Goal: Information Seeking & Learning: Learn about a topic

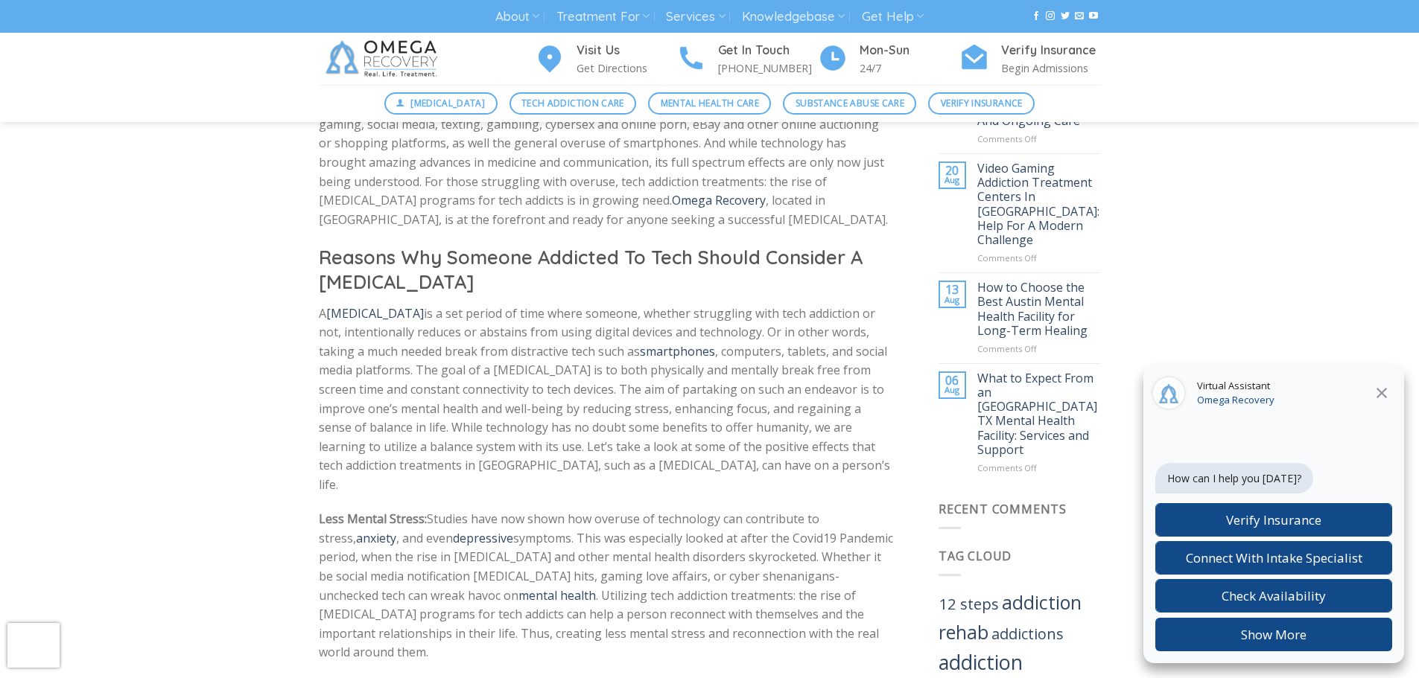
scroll to position [745, 0]
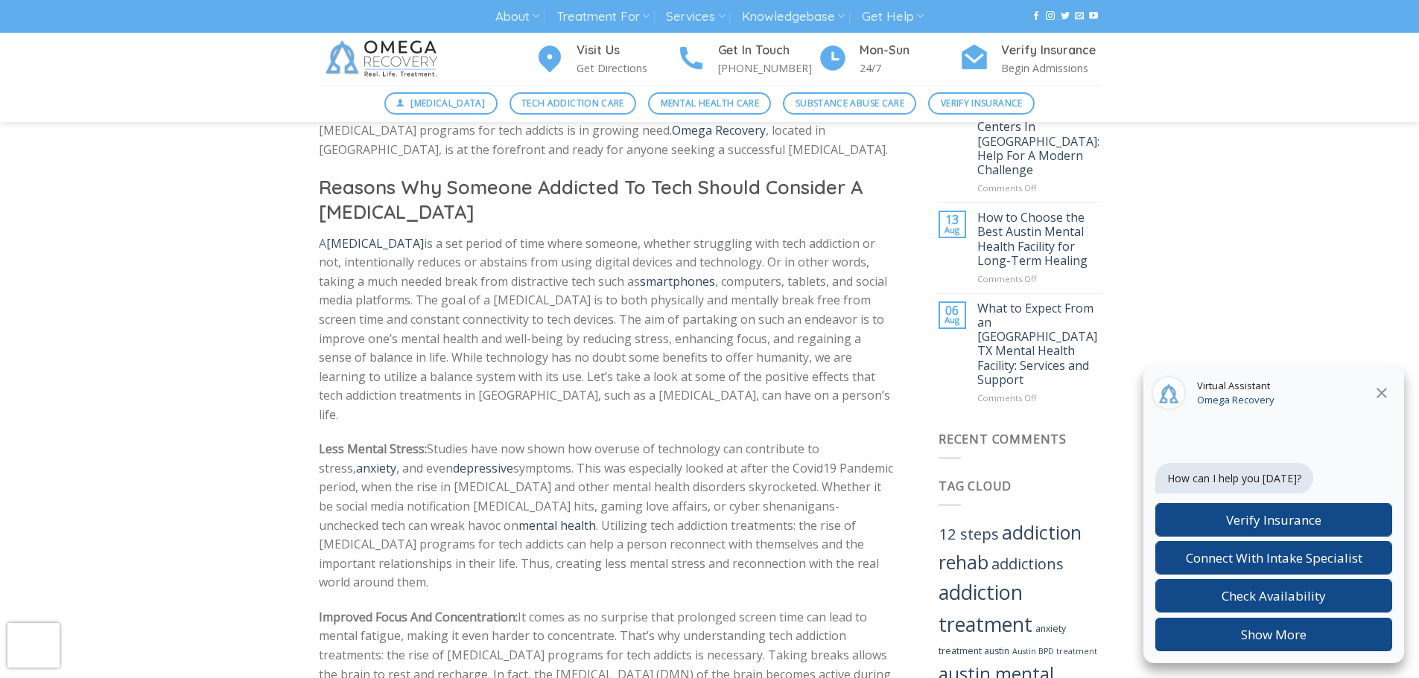
click at [1384, 400] on icon at bounding box center [1381, 393] width 18 height 18
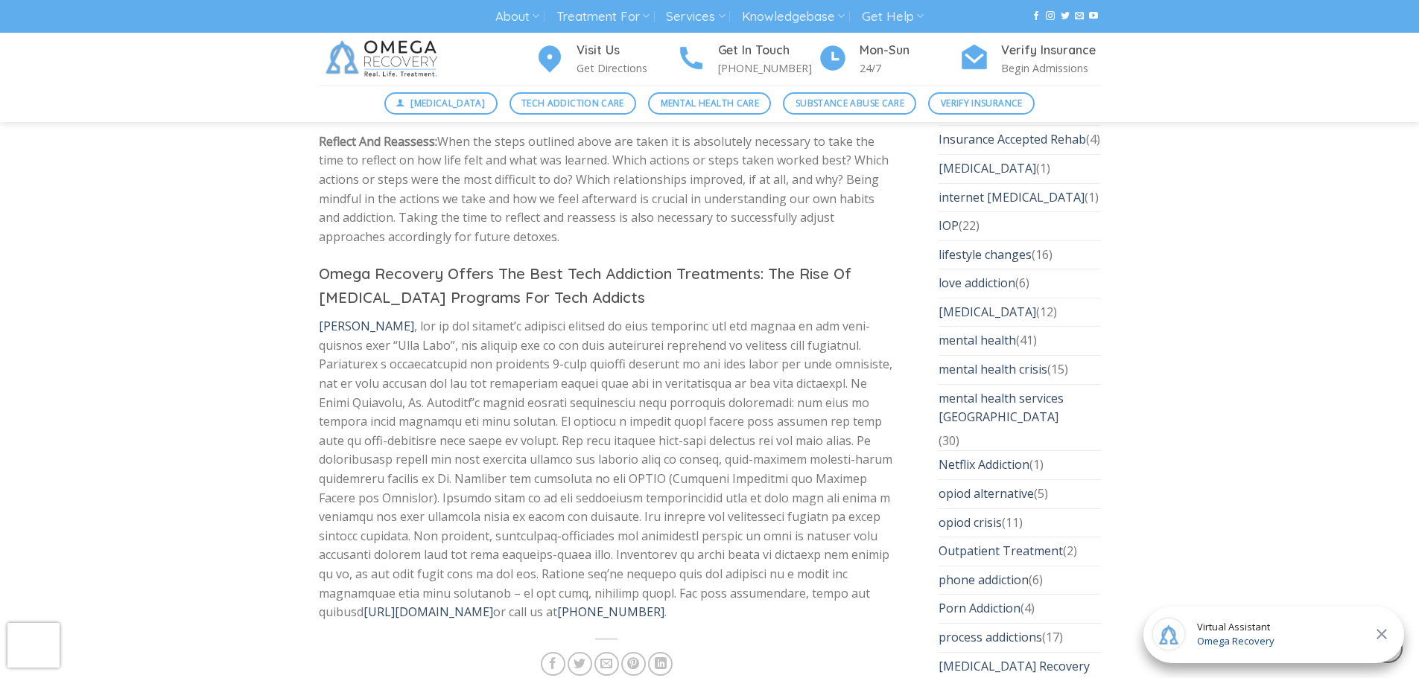
scroll to position [3426, 0]
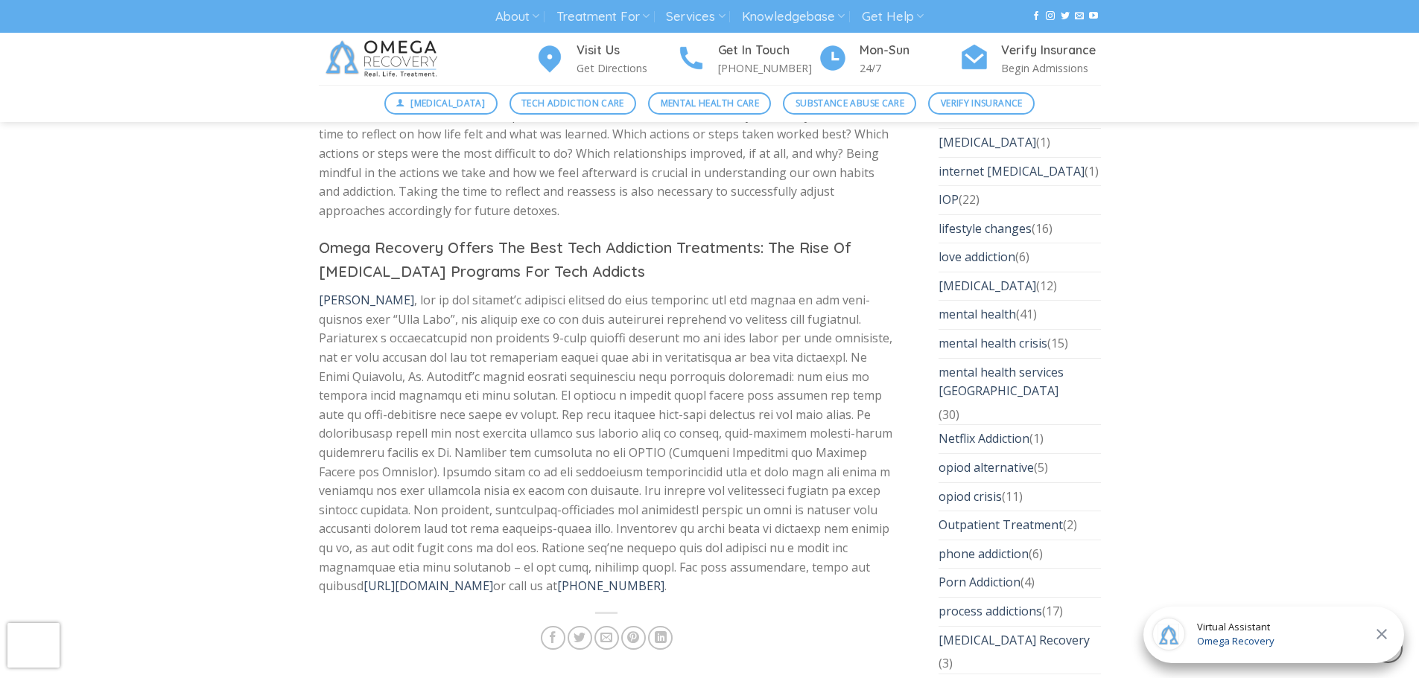
click at [592, 337] on span "Dr. Nicholas Kardaras https://omegarecovery.org/ or call us at (512) 601-5407 ." at bounding box center [605, 443] width 573 height 302
drag, startPoint x: 591, startPoint y: 337, endPoint x: 677, endPoint y: 340, distance: 85.7
click at [677, 340] on span "Dr. Nicholas Kardaras https://omegarecovery.org/ or call us at (512) 601-5407 ." at bounding box center [605, 443] width 573 height 302
click at [440, 578] on link "https://omegarecovery.org/" at bounding box center [428, 586] width 130 height 16
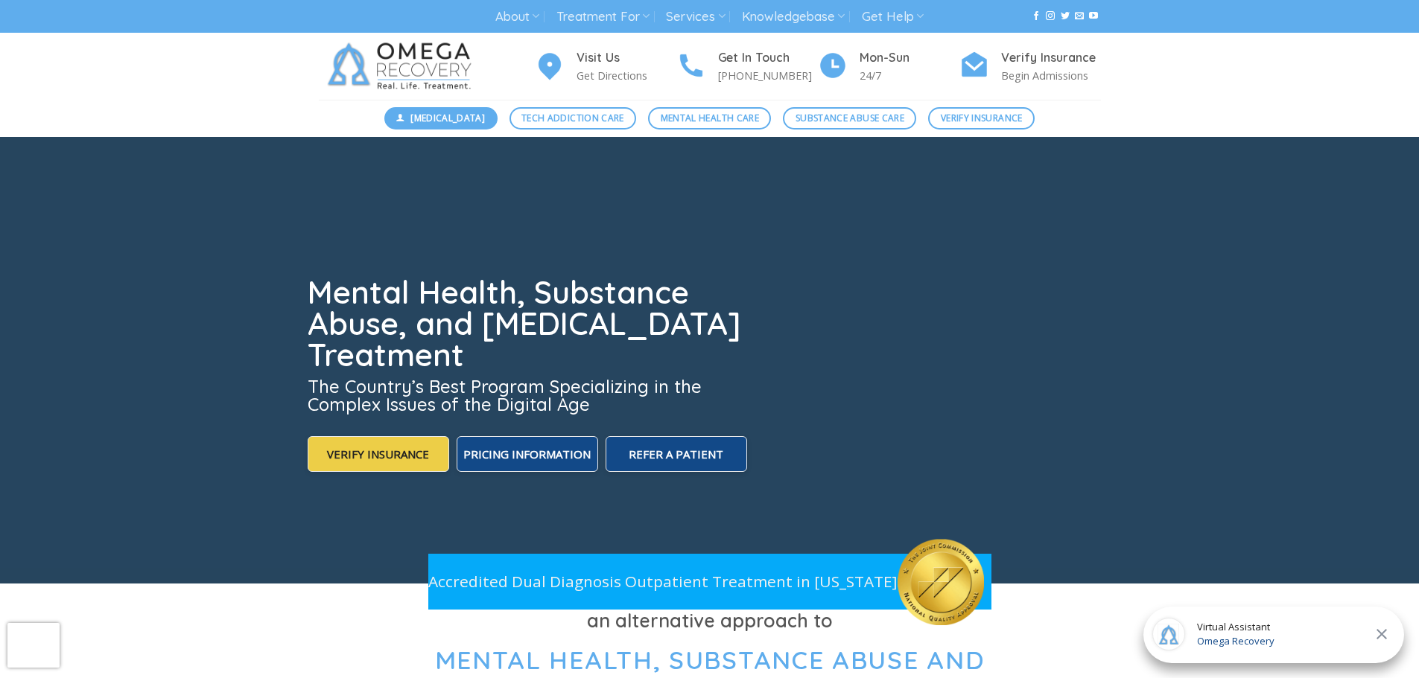
click at [455, 119] on span "[MEDICAL_DATA]" at bounding box center [447, 118] width 74 height 14
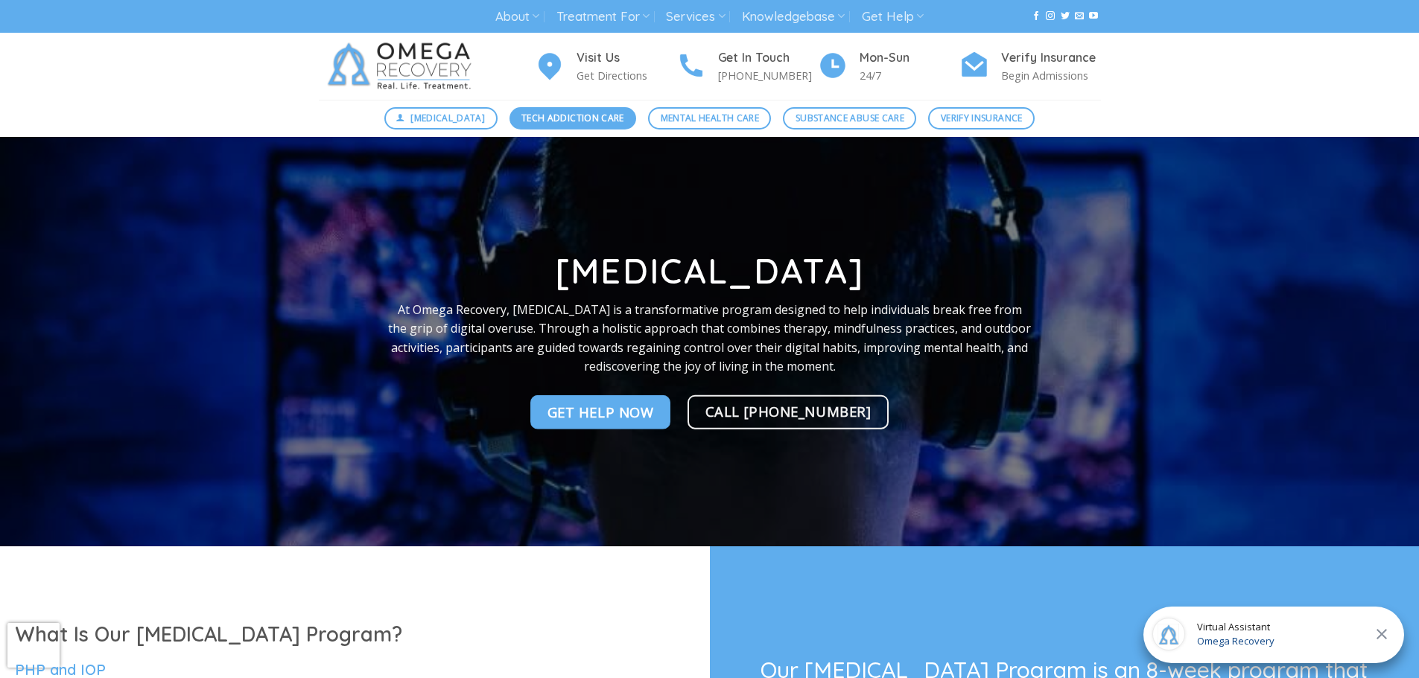
click at [542, 109] on link "Tech Addiction Care" at bounding box center [572, 118] width 127 height 22
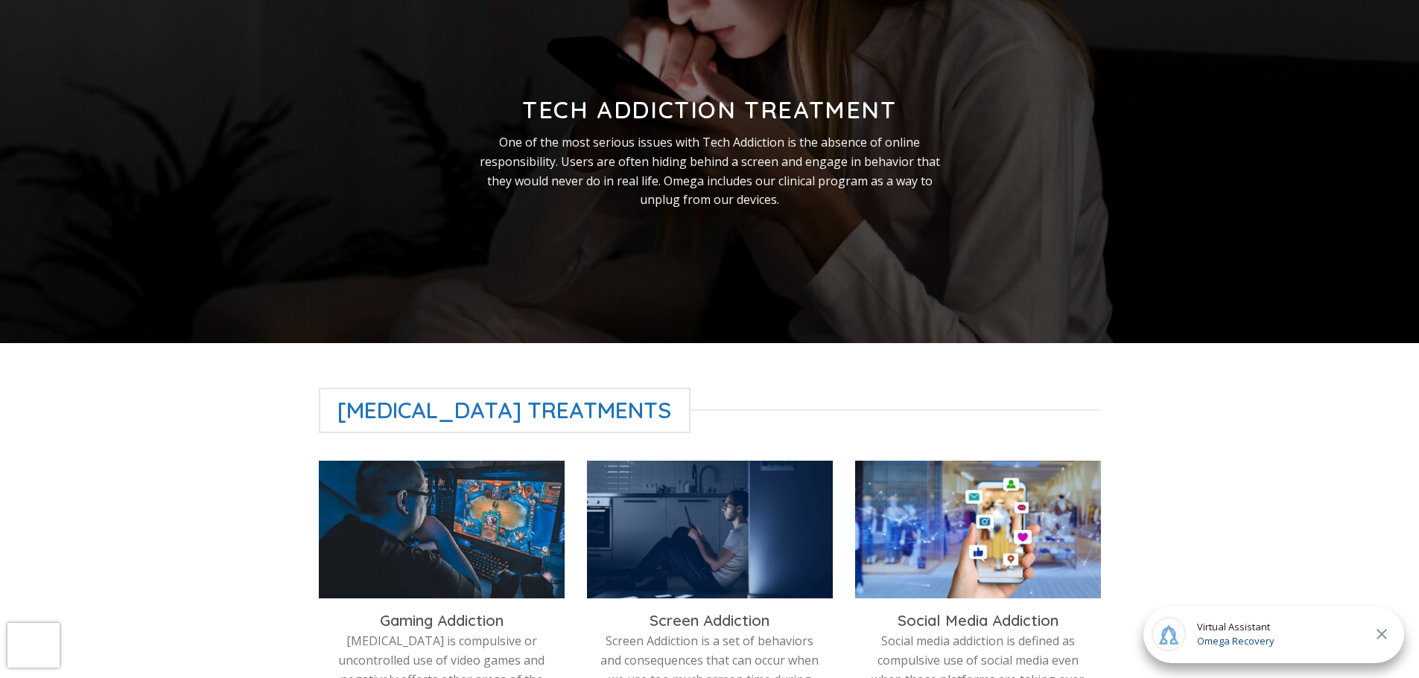
scroll to position [223, 0]
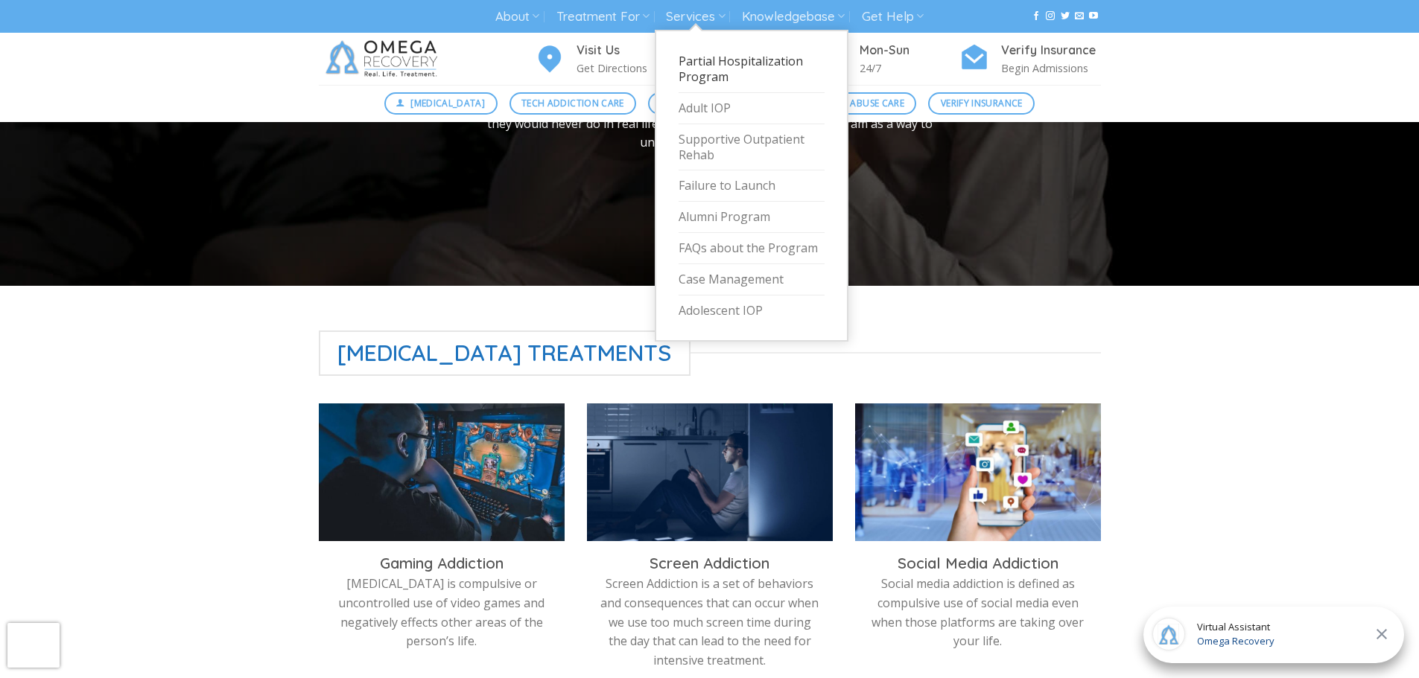
click at [699, 66] on link "Partial Hospitalization Program" at bounding box center [751, 69] width 146 height 47
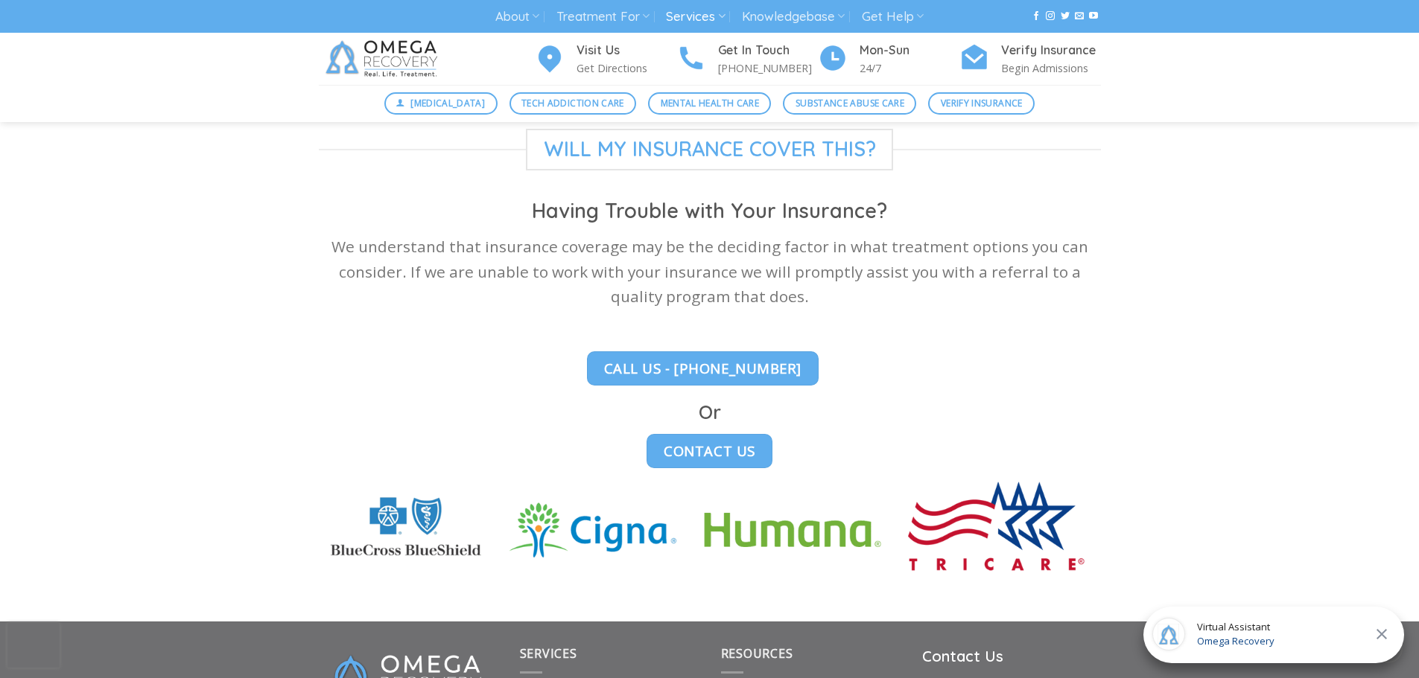
scroll to position [3947, 0]
